Goal: Transaction & Acquisition: Purchase product/service

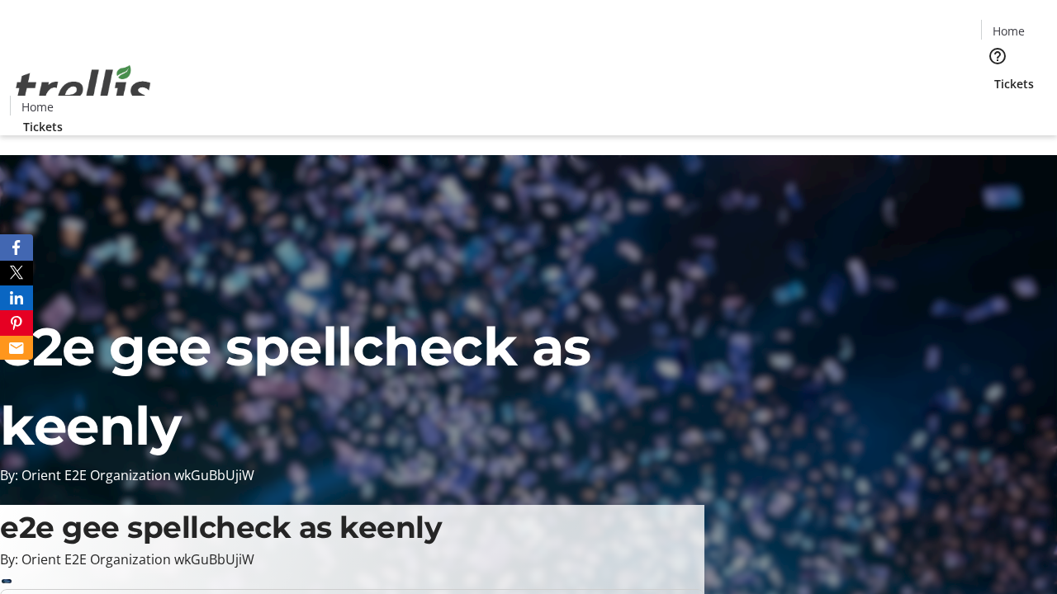
click at [994, 75] on span "Tickets" at bounding box center [1014, 83] width 40 height 17
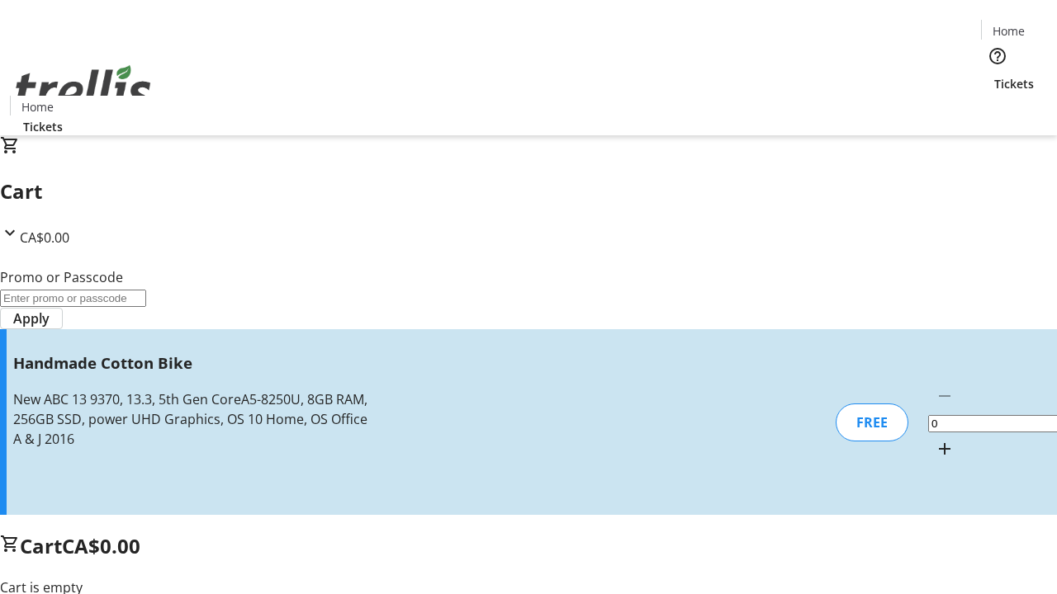
click at [934, 439] on mat-icon "Increment by one" at bounding box center [944, 449] width 20 height 20
type input "1"
